Goal: Book appointment/travel/reservation

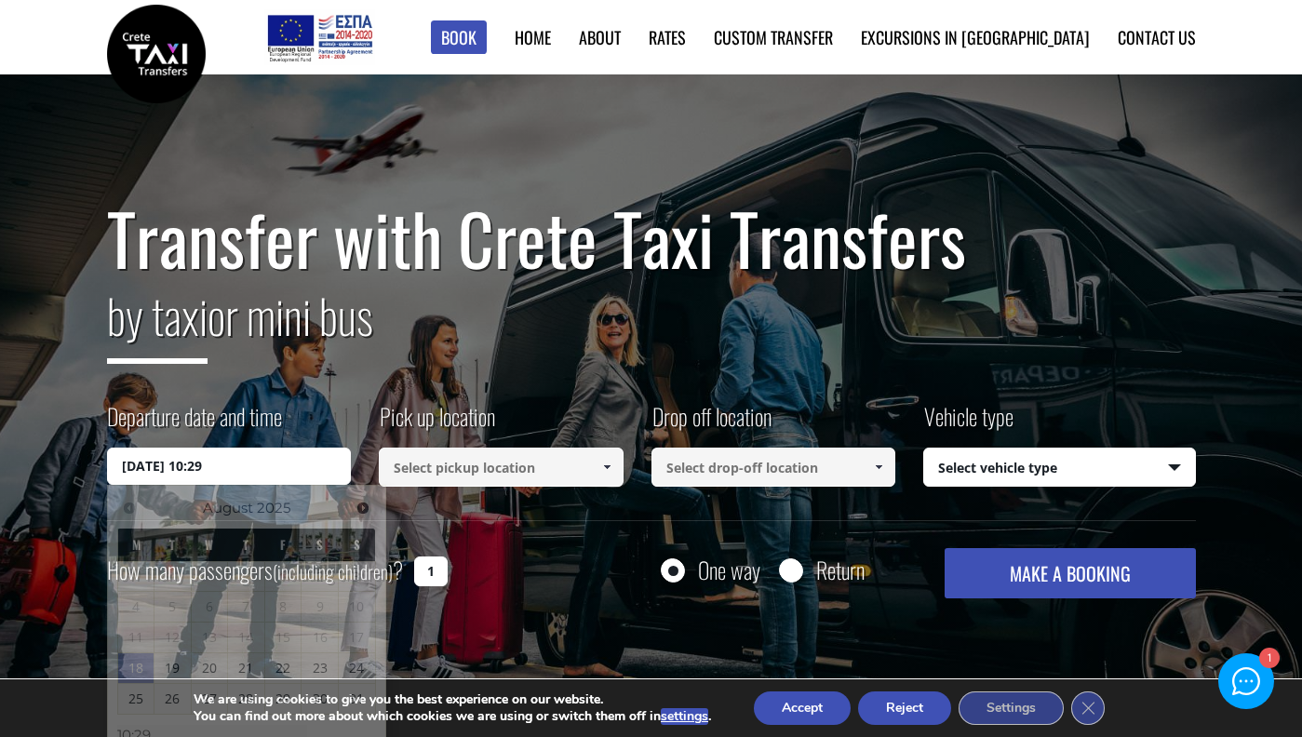
click at [209, 480] on input "18/08/2025 10:29" at bounding box center [229, 466] width 245 height 37
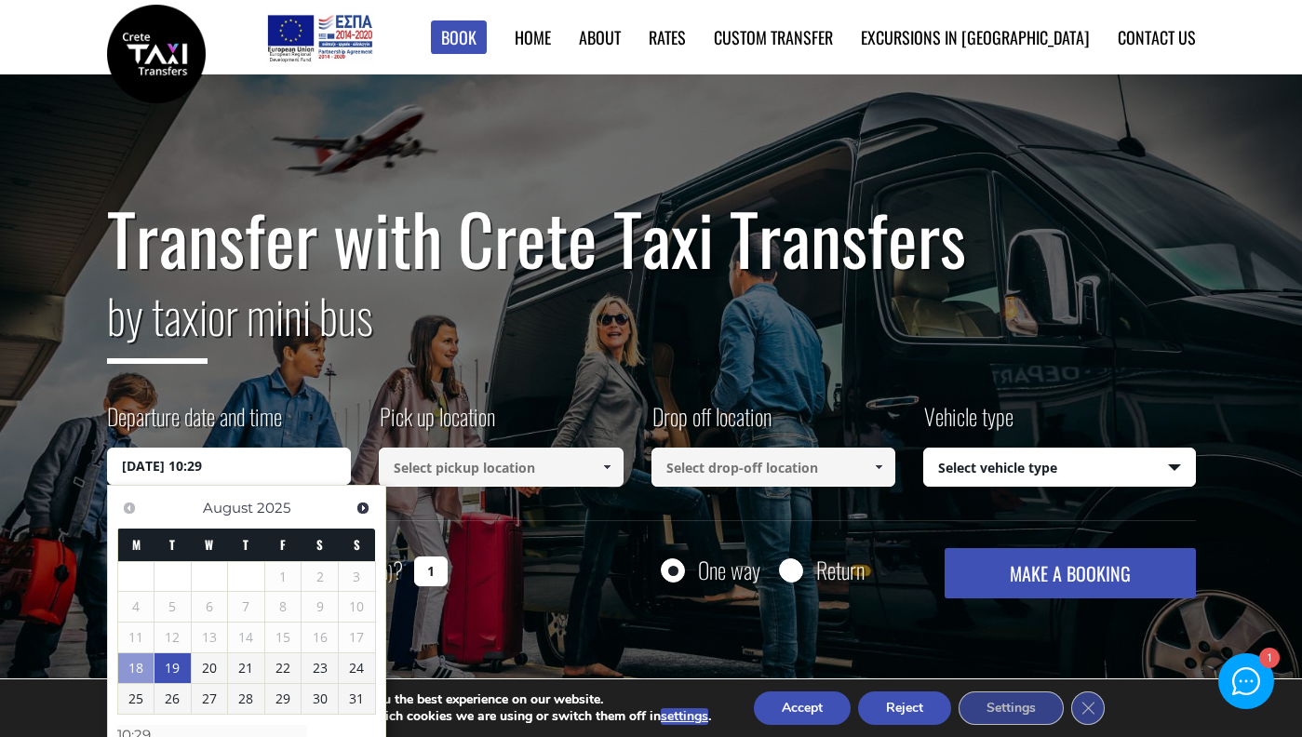
click at [182, 673] on link "19" at bounding box center [172, 668] width 36 height 30
type input "19/08/2025 00:00"
click at [178, 664] on link "19" at bounding box center [173, 669] width 35 height 30
click at [350, 365] on h2 "by taxi or mini bus" at bounding box center [651, 327] width 1089 height 101
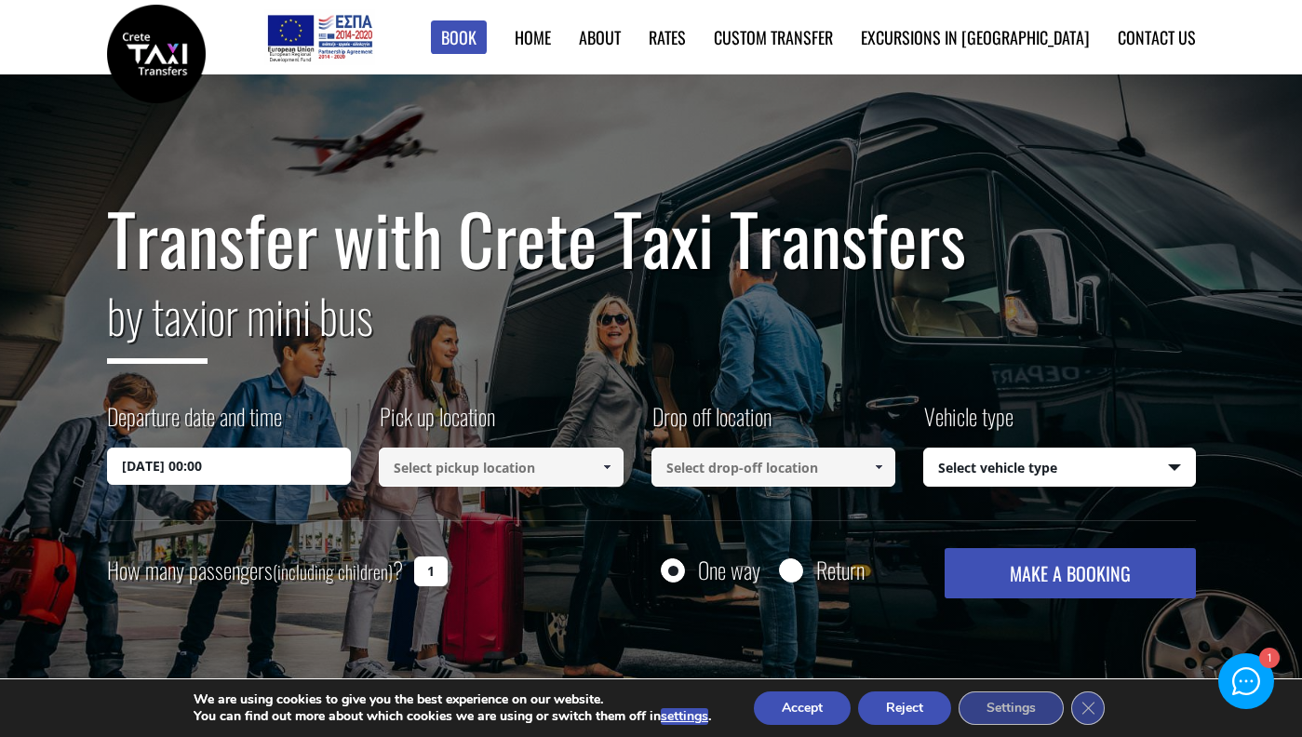
click at [449, 462] on input at bounding box center [501, 467] width 245 height 39
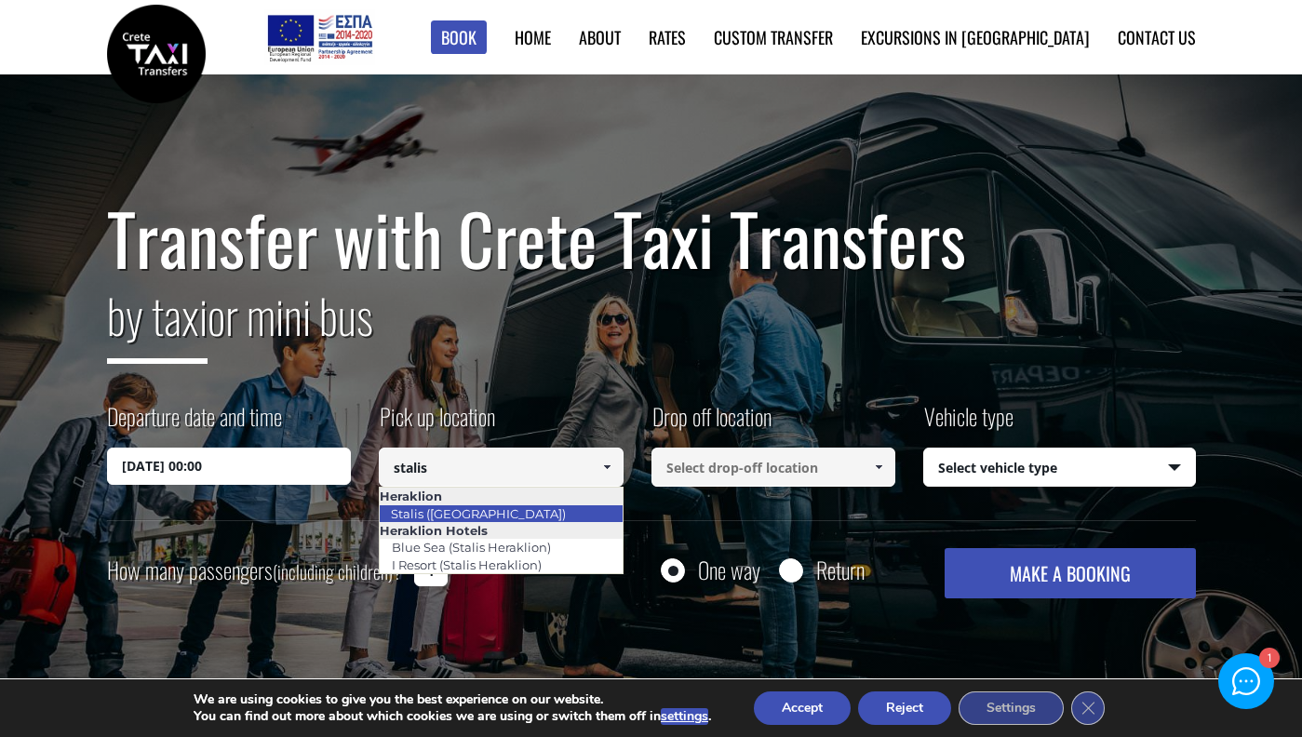
click at [444, 509] on link "Stalis ([GEOGRAPHIC_DATA])" at bounding box center [478, 514] width 199 height 26
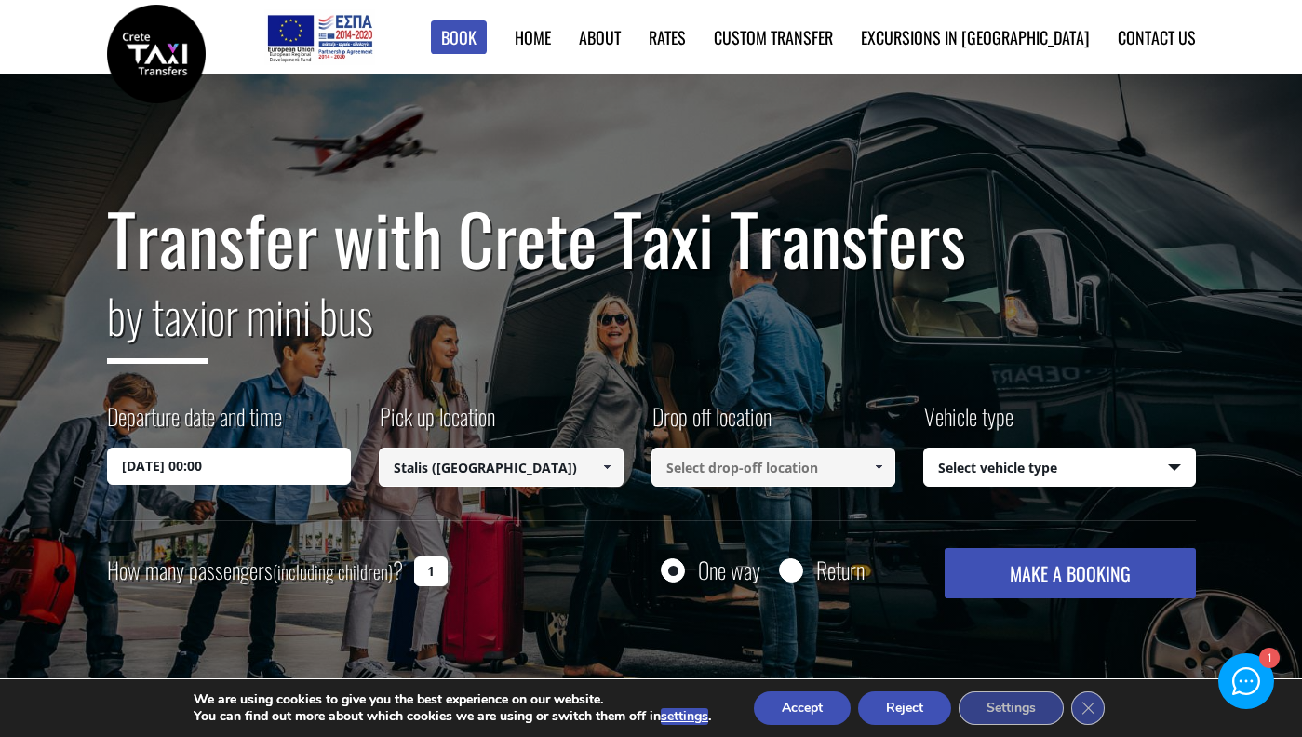
type input "Stalis ([GEOGRAPHIC_DATA])"
click at [725, 462] on input at bounding box center [773, 467] width 245 height 39
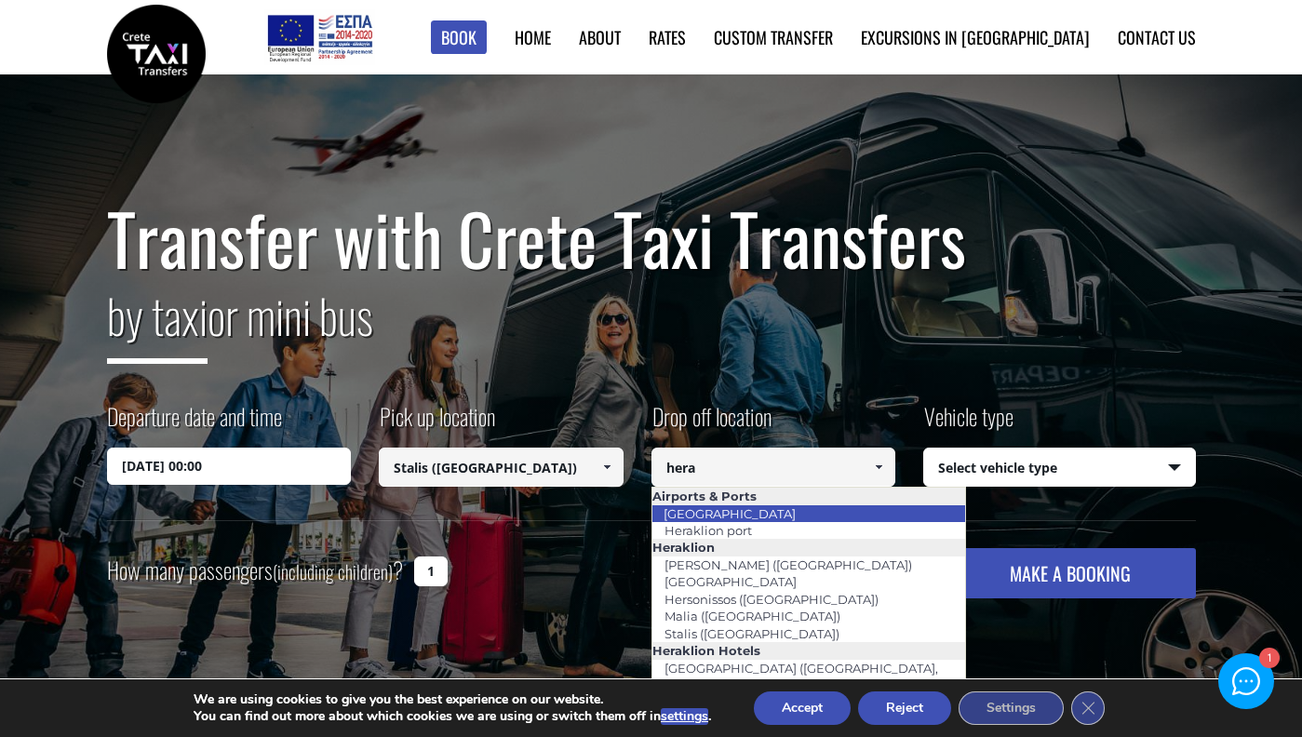
click at [716, 505] on link "[GEOGRAPHIC_DATA]" at bounding box center [729, 514] width 156 height 26
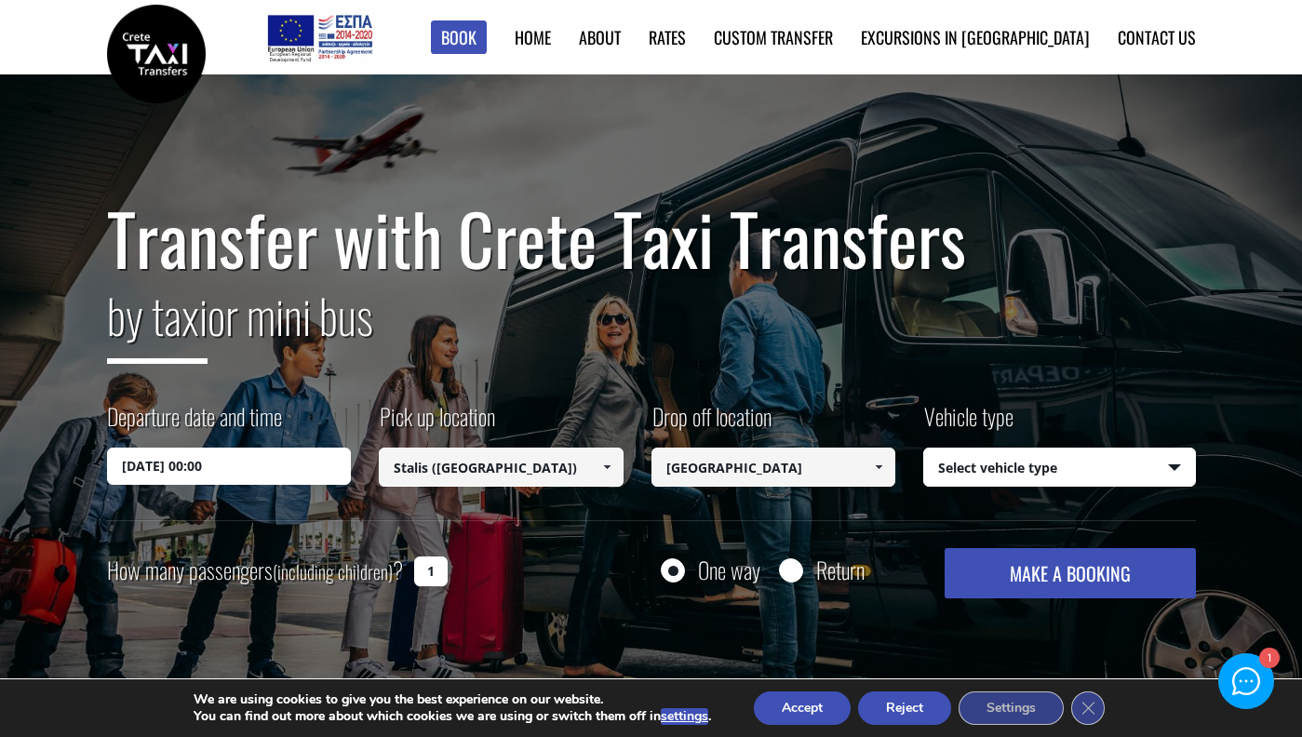
type input "[GEOGRAPHIC_DATA]"
click at [986, 473] on select "Select vehicle type Taxi (4 passengers) Mercedes E Class Mini Van (7 passengers…" at bounding box center [1059, 468] width 271 height 39
select select "540"
click at [228, 481] on input "19/08/2025 00:00" at bounding box center [229, 466] width 245 height 37
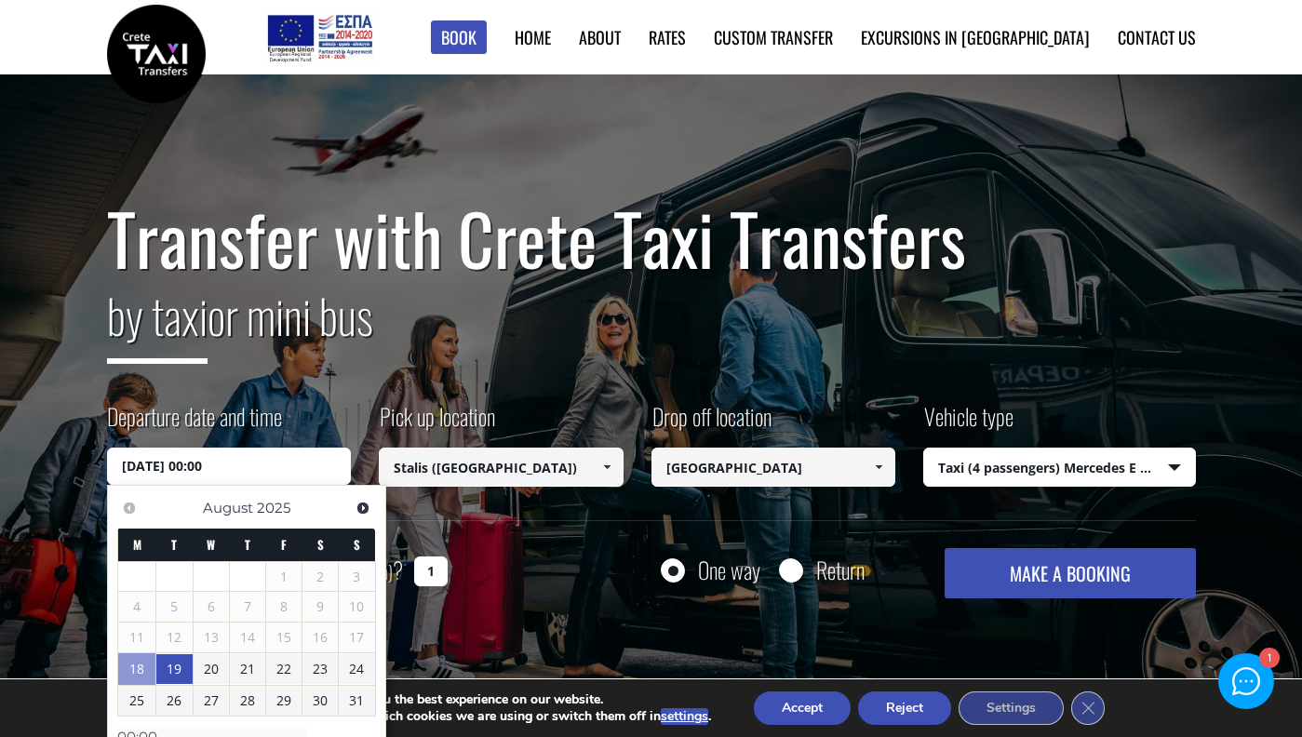
click at [245, 462] on input "19/08/2025 00:00" at bounding box center [229, 466] width 245 height 37
click at [242, 462] on input "19/08/2025 00:00" at bounding box center [229, 466] width 245 height 37
click at [207, 461] on input "19/08/2025 00:00" at bounding box center [229, 466] width 245 height 37
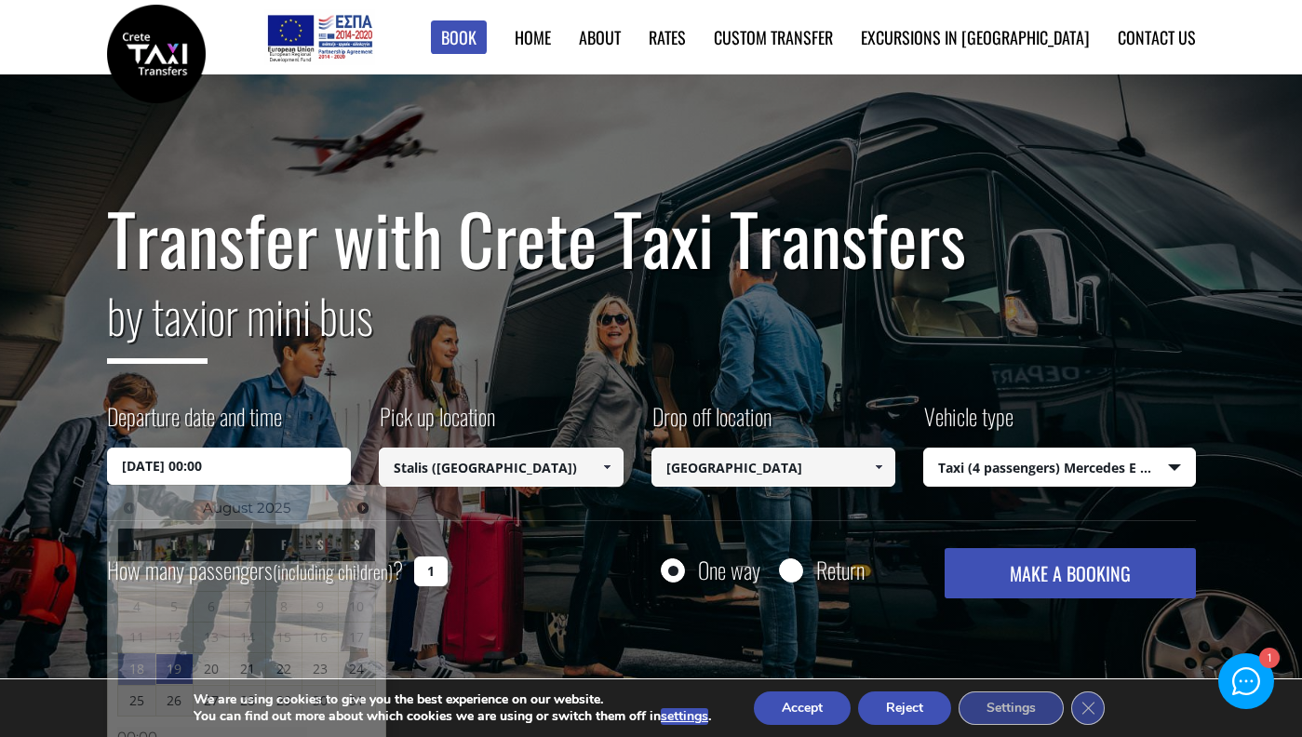
click at [375, 445] on div "Departure date and time 19/08/2025 00:00" at bounding box center [243, 442] width 273 height 85
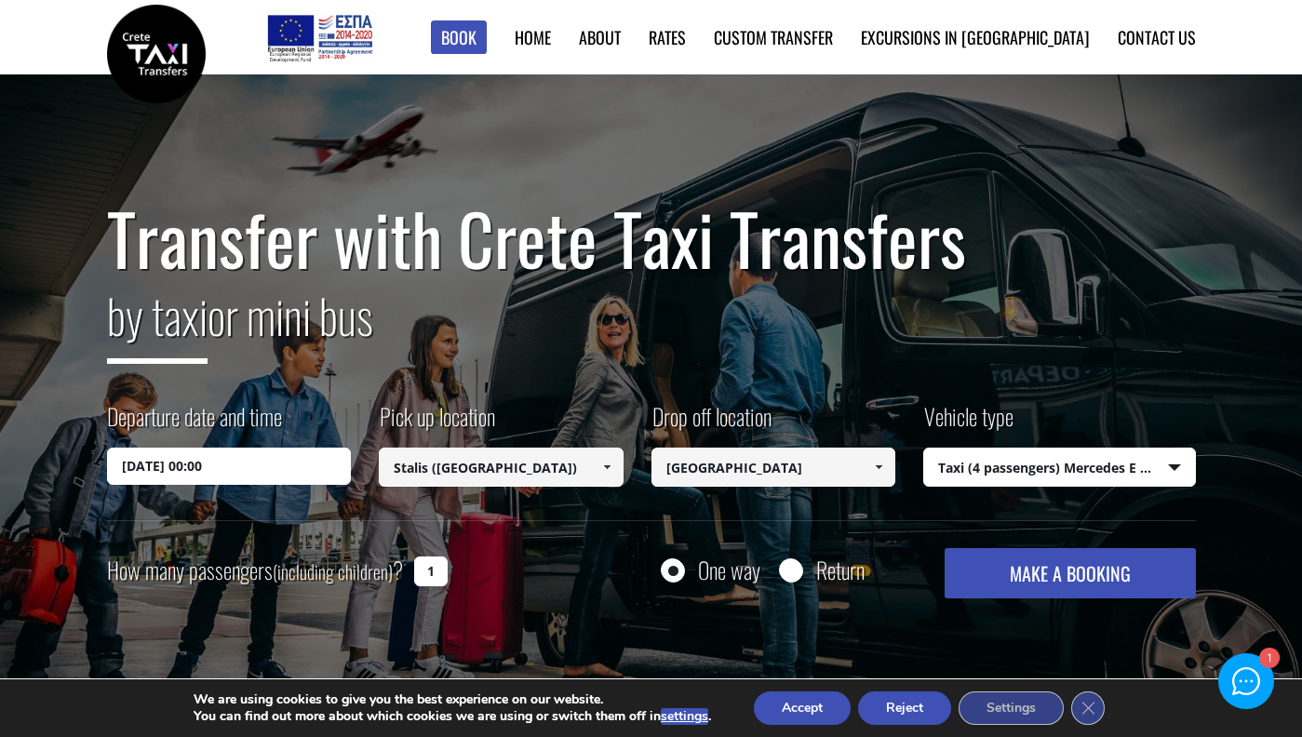
click at [1042, 591] on button "MAKE A BOOKING" at bounding box center [1070, 573] width 250 height 50
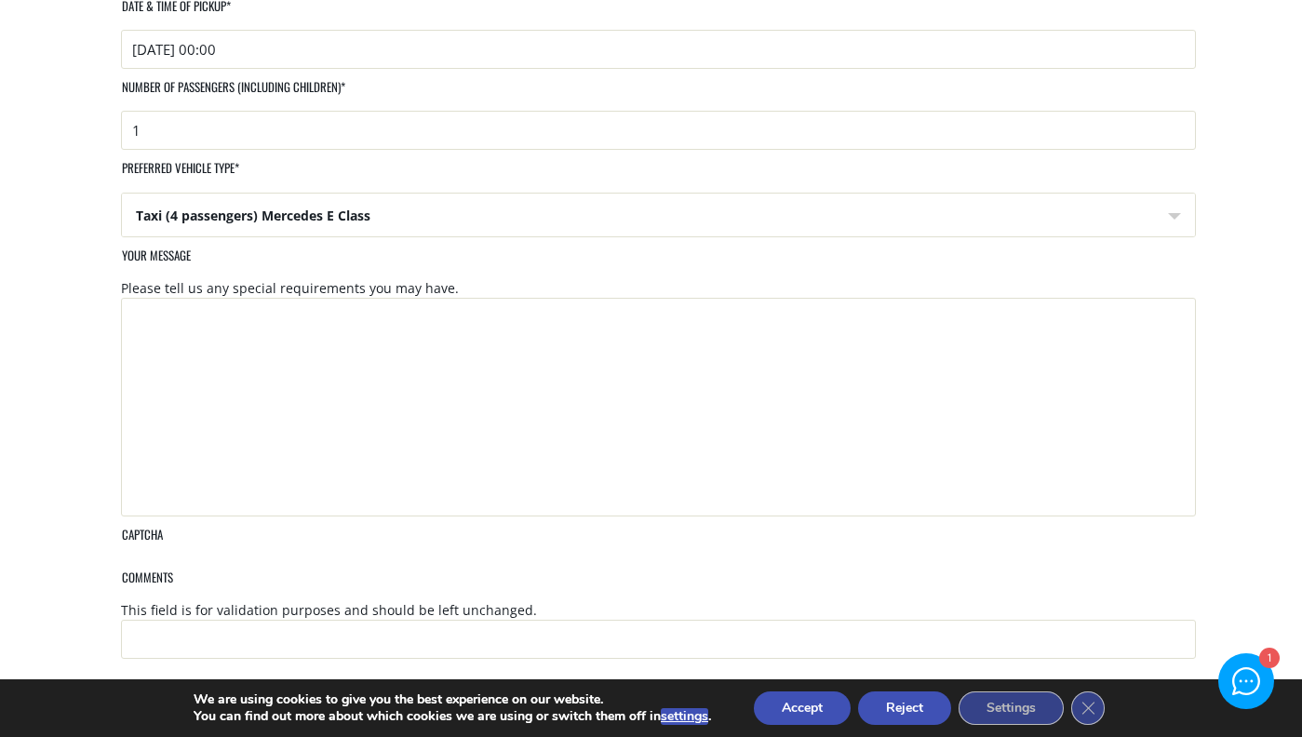
scroll to position [800, 0]
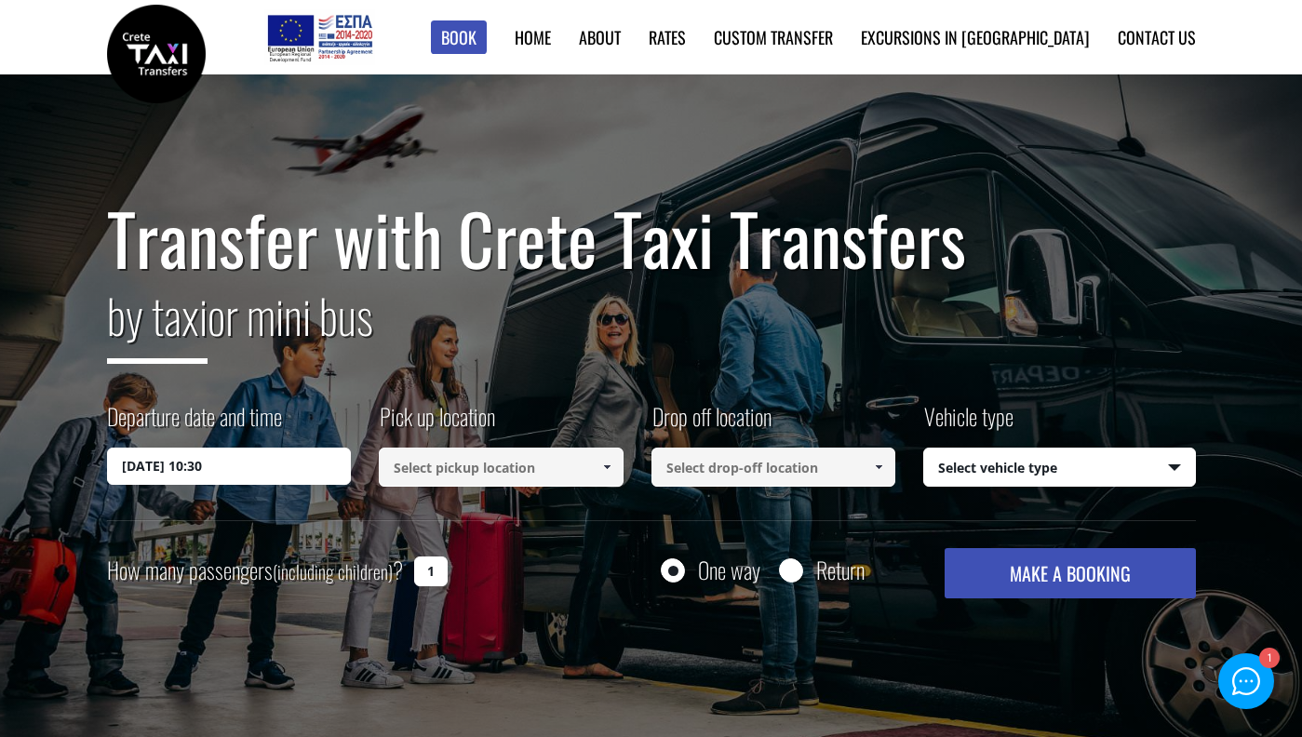
select select "540"
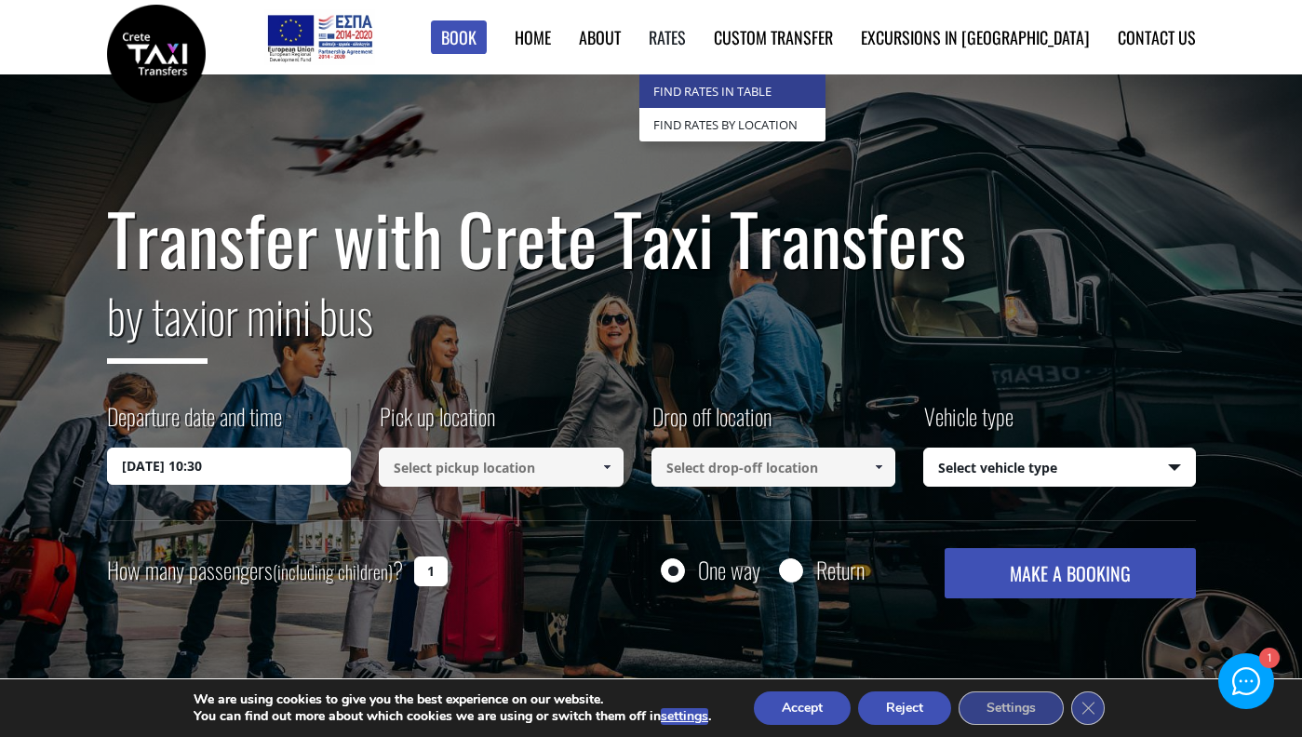
click at [768, 91] on link "Find Rates in Table" at bounding box center [732, 91] width 186 height 34
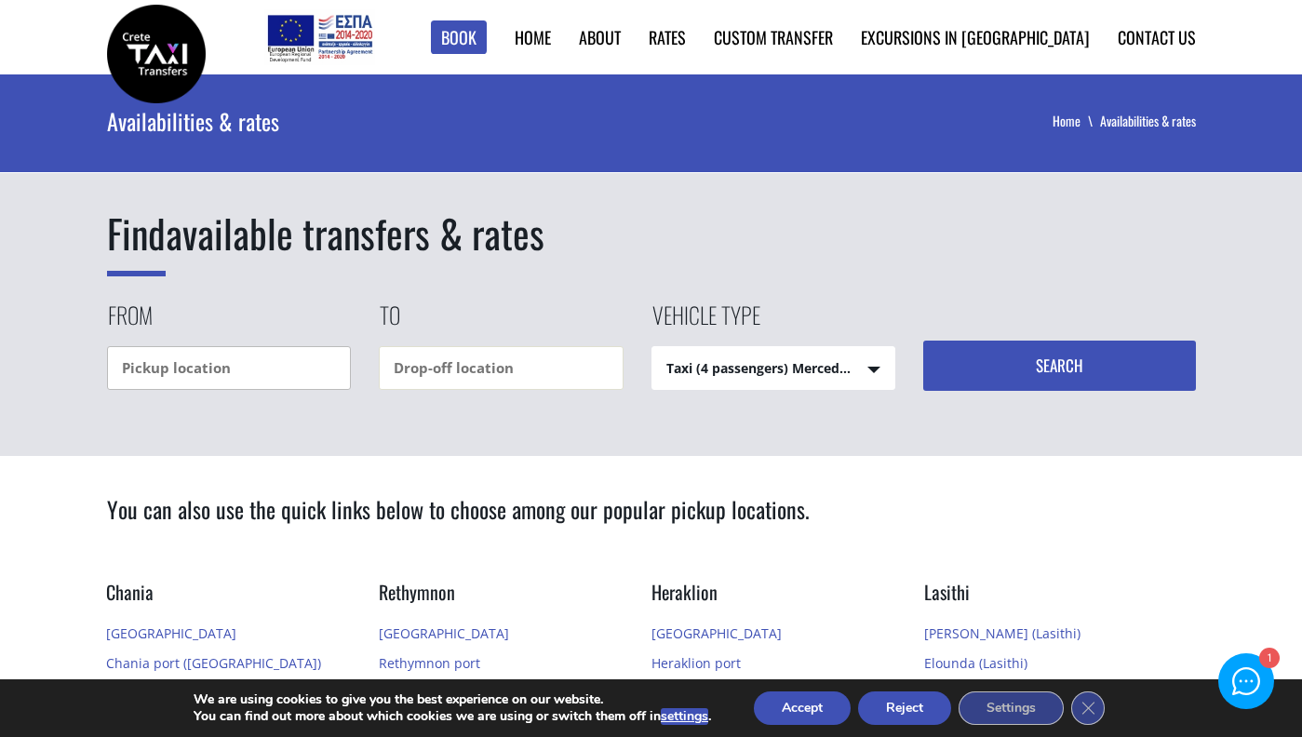
click at [294, 378] on input "text" at bounding box center [229, 368] width 245 height 44
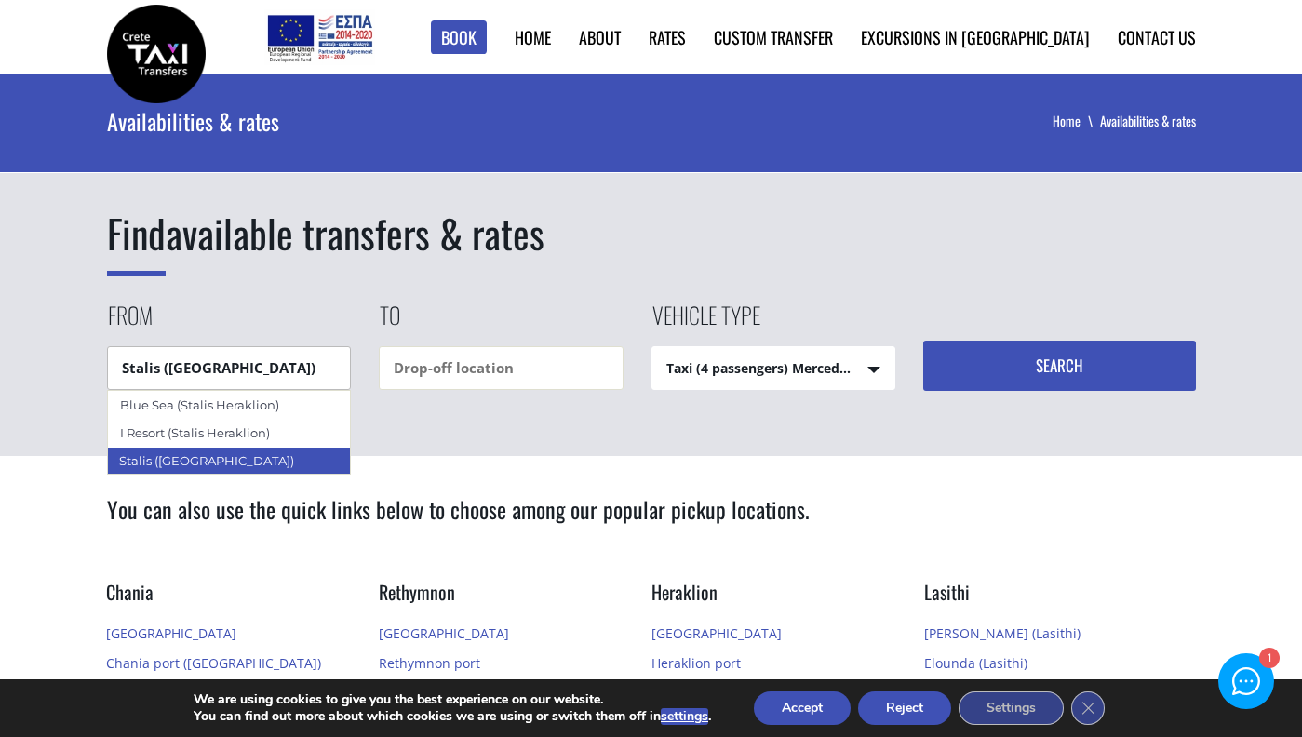
click at [290, 447] on div "I Resort (Stalis Heraklion)" at bounding box center [229, 433] width 243 height 28
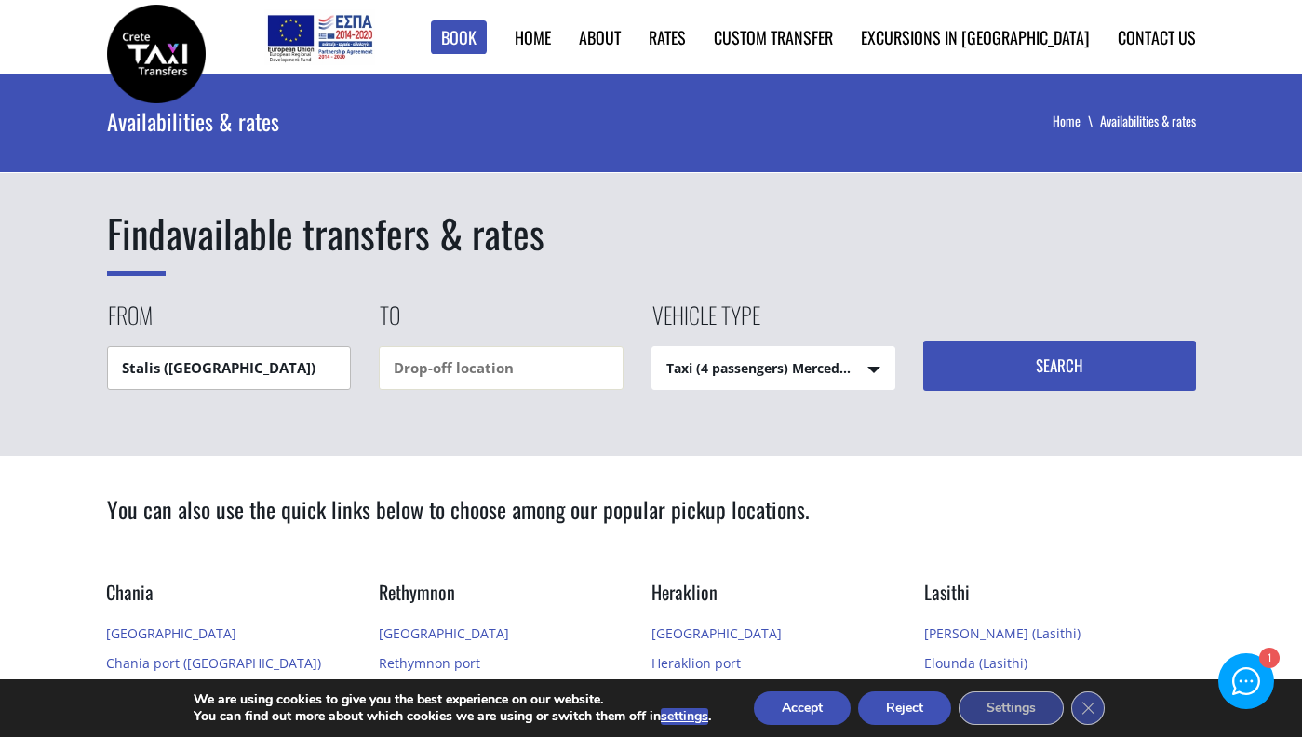
type input "Stalis ([GEOGRAPHIC_DATA])"
click at [498, 368] on input "text" at bounding box center [501, 368] width 245 height 44
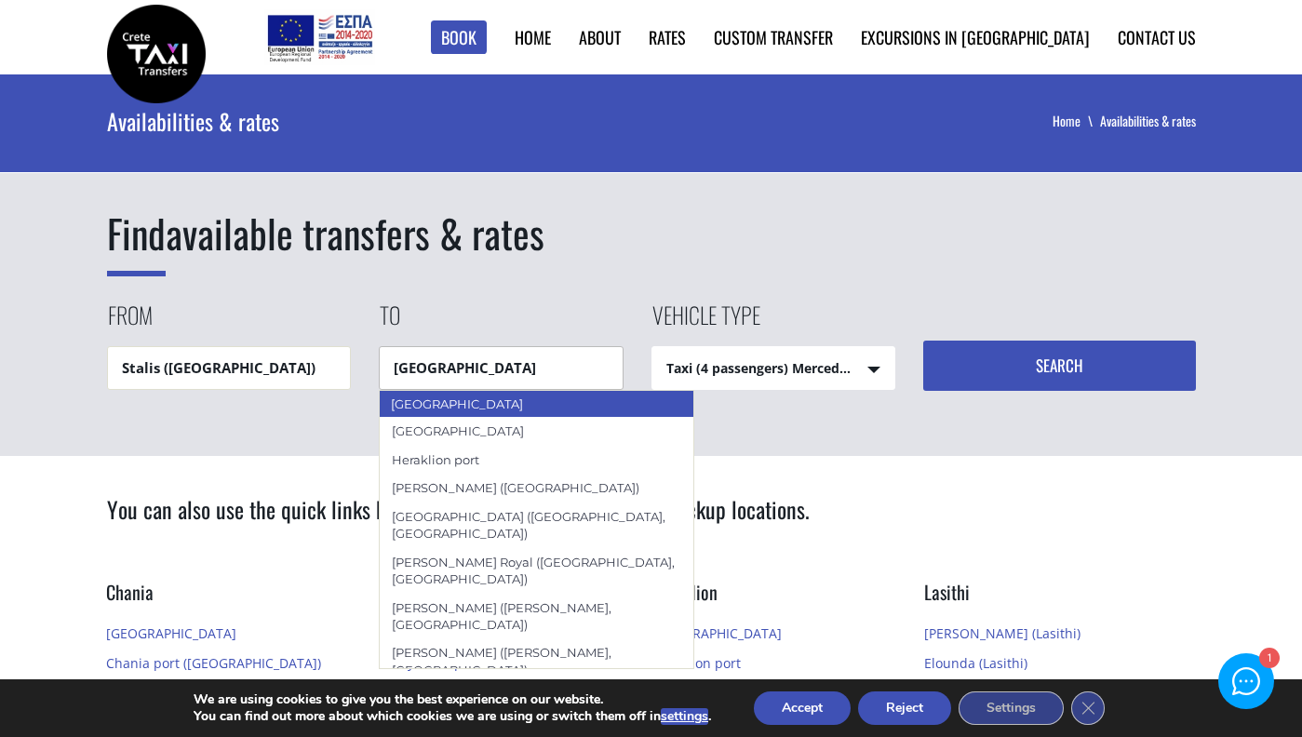
click at [495, 403] on div "[GEOGRAPHIC_DATA]" at bounding box center [536, 404] width 315 height 28
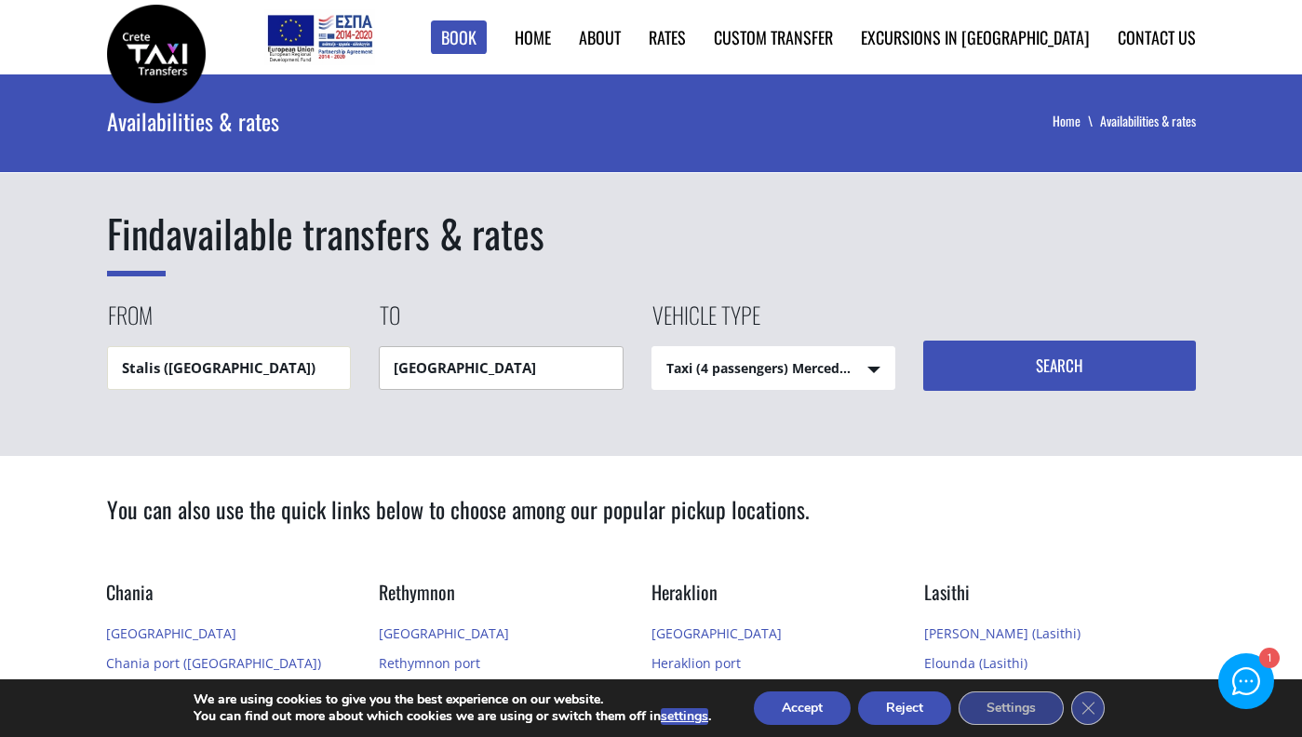
type input "[GEOGRAPHIC_DATA]"
click at [998, 359] on button "Search" at bounding box center [1059, 366] width 273 height 50
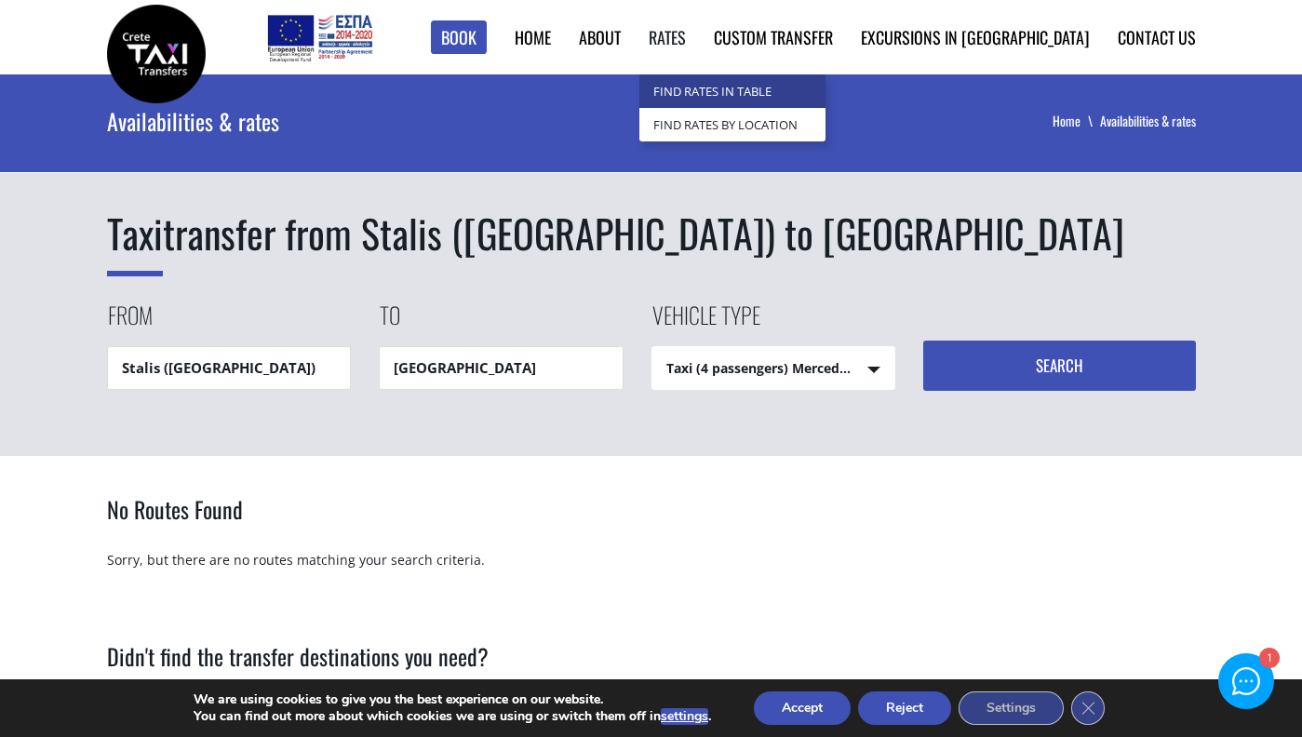
click at [761, 99] on link "Find Rates in Table" at bounding box center [732, 91] width 186 height 34
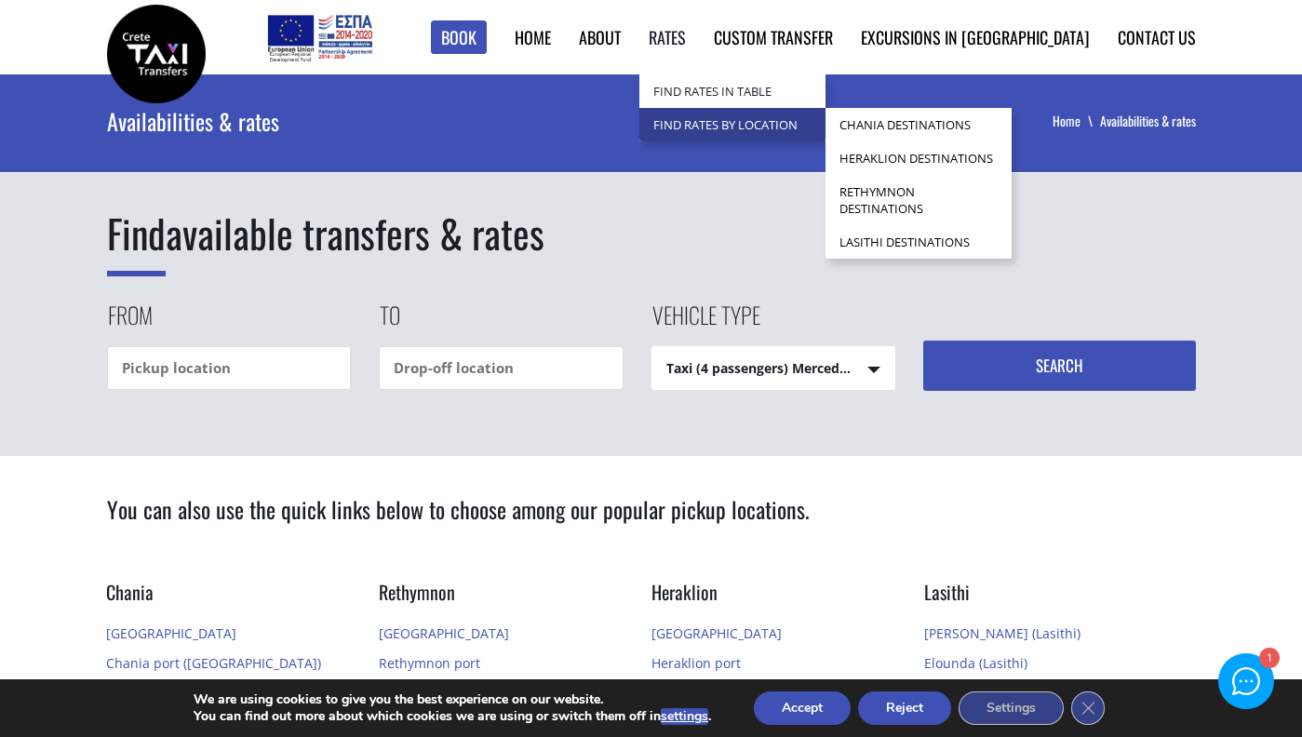
click at [755, 133] on link "Find Rates by Location" at bounding box center [732, 125] width 186 height 34
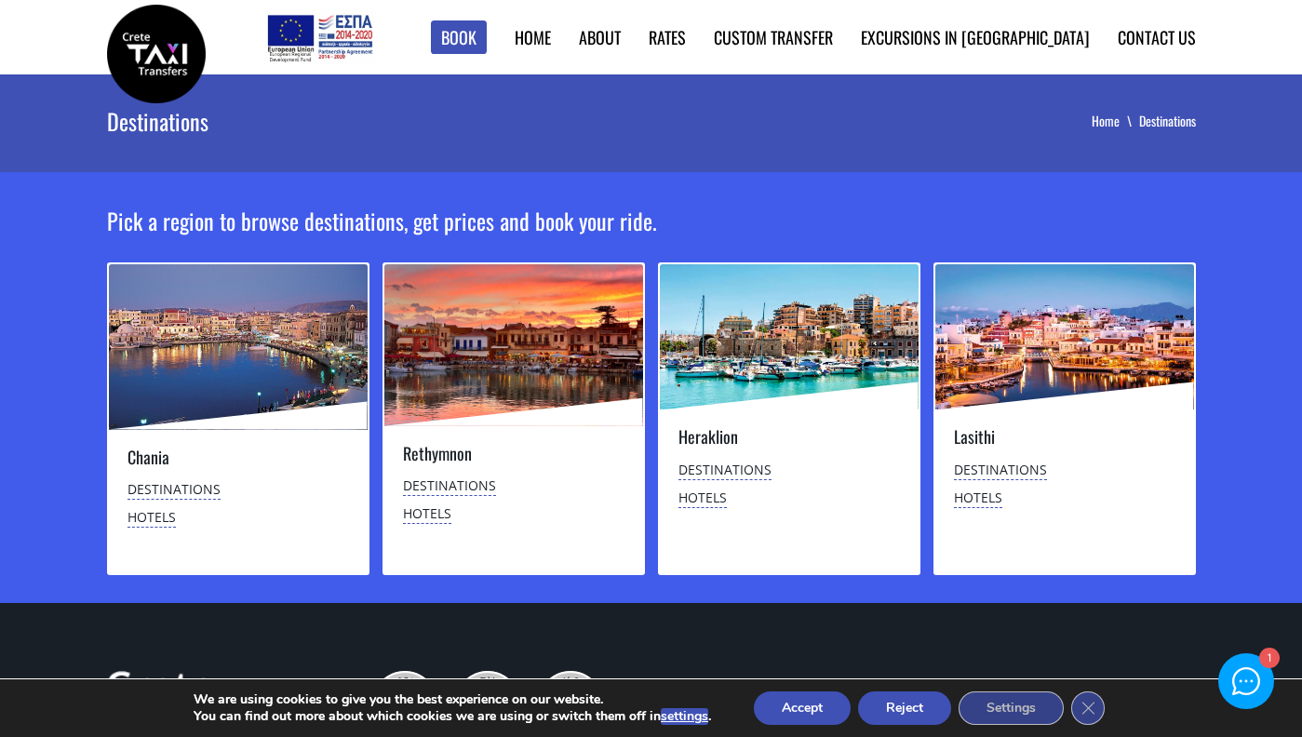
click at [713, 510] on li "Hotels" at bounding box center [788, 503] width 221 height 28
click at [711, 503] on link "Hotels" at bounding box center [702, 499] width 48 height 20
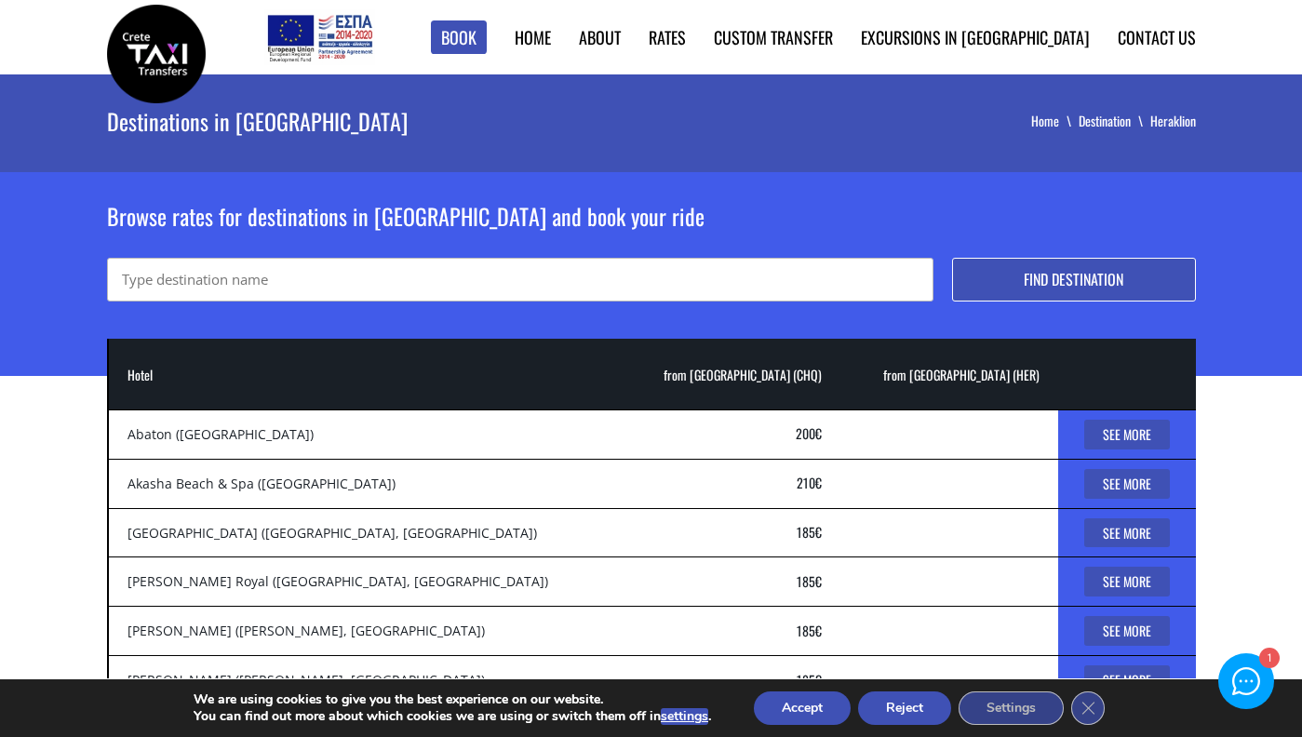
click at [574, 280] on input "text" at bounding box center [520, 280] width 826 height 44
type input "stalis"
click at [1058, 282] on button "Find destination" at bounding box center [1074, 280] width 244 height 44
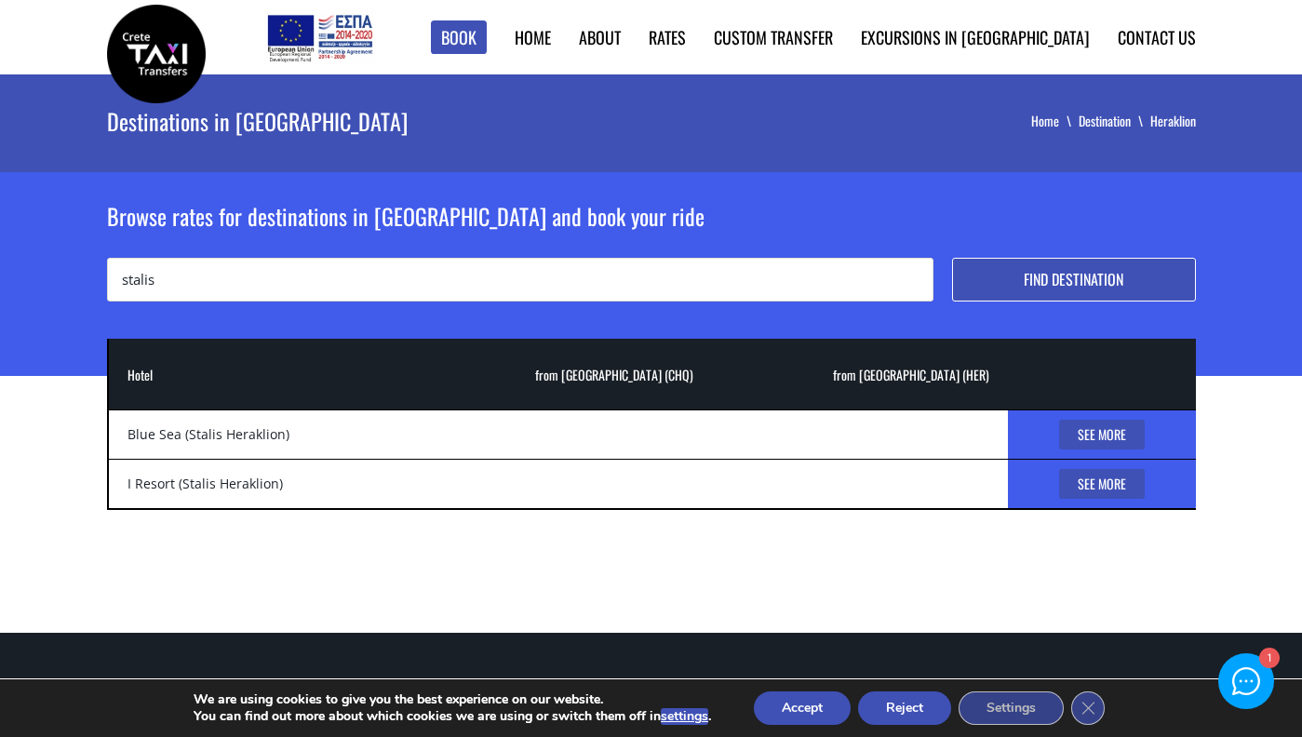
click at [1082, 431] on link "See More" at bounding box center [1102, 435] width 86 height 30
